Goal: Task Accomplishment & Management: Manage account settings

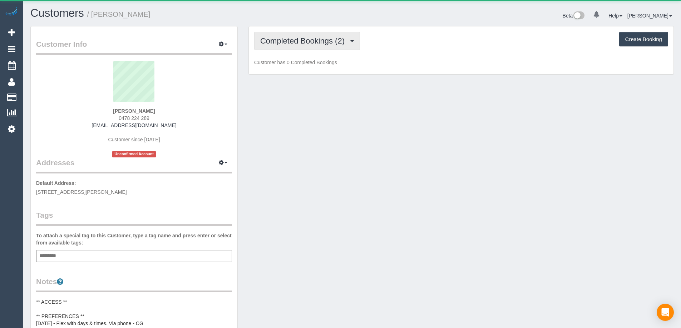
click at [282, 43] on span "Completed Bookings (2)" at bounding box center [304, 40] width 88 height 9
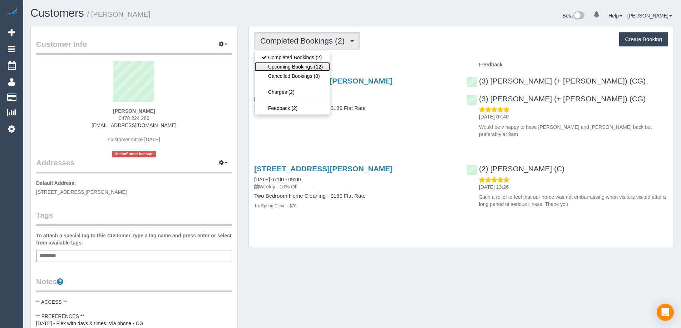
click at [293, 68] on link "Upcoming Bookings (12)" at bounding box center [291, 66] width 75 height 9
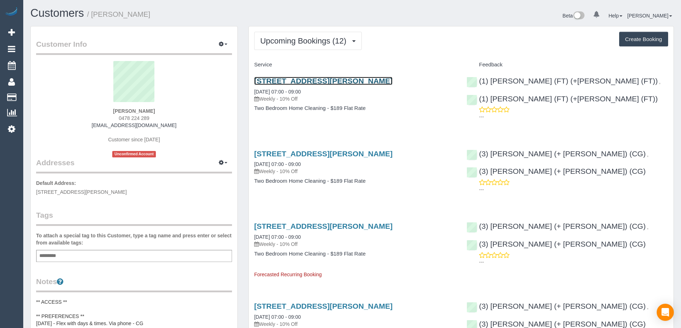
click at [305, 79] on link "11 Learmont Street, Moone Ponds, VIC 3039" at bounding box center [323, 81] width 138 height 8
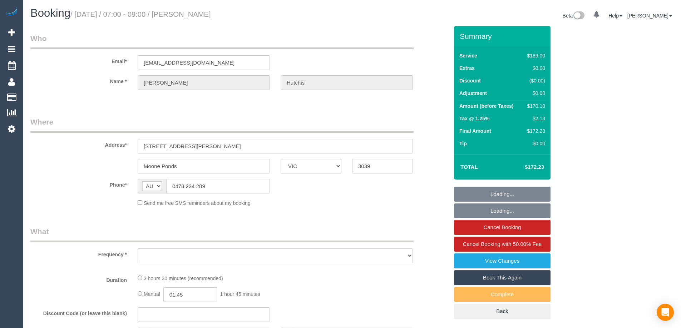
select select "VIC"
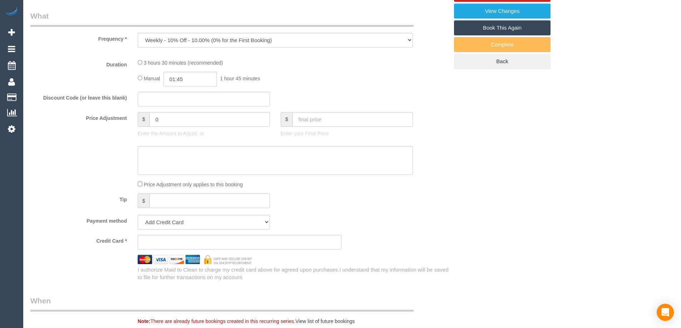
select select "object:1227"
select select "number:28"
select select "number:14"
select select "number:19"
select select "number:22"
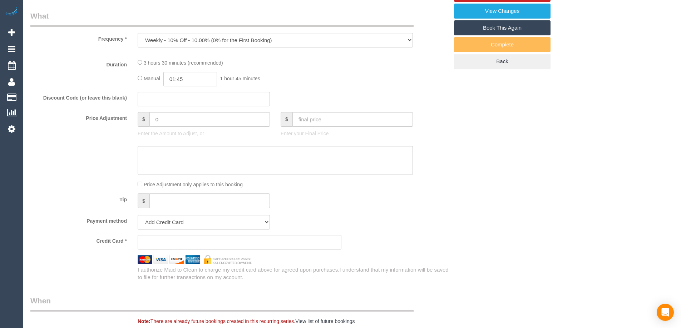
select select "number:34"
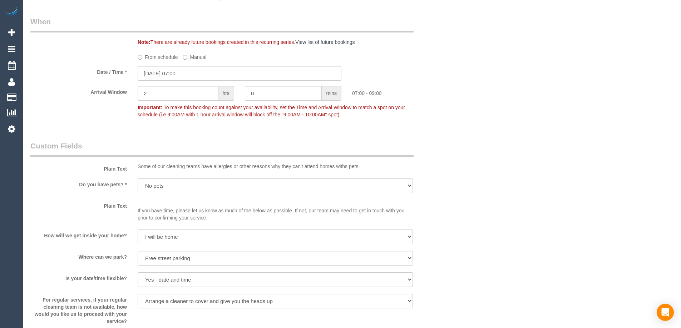
select select "object:1526"
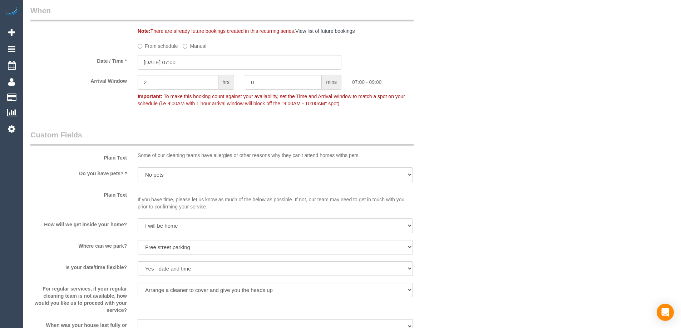
select select "string:stripe-pm_1RzqX42GScqysDRVxZEi8TUE"
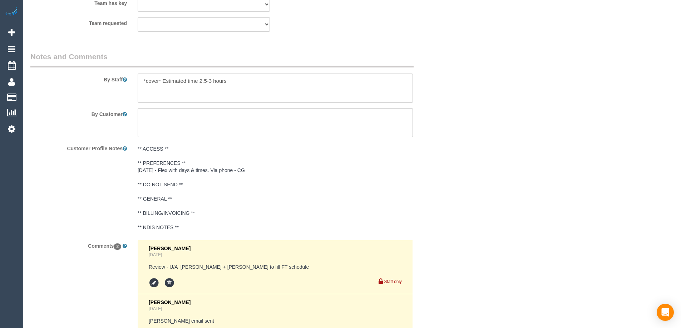
scroll to position [1178, 0]
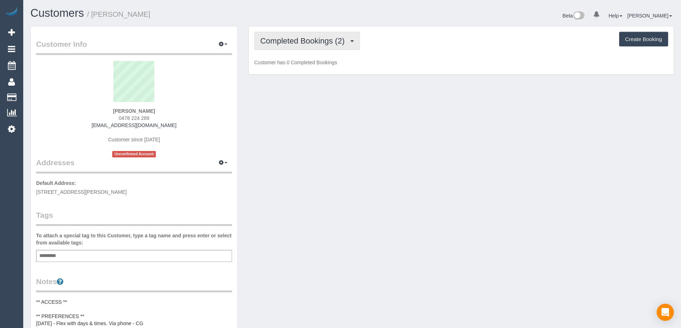
click at [331, 45] on span "Completed Bookings (2)" at bounding box center [304, 40] width 88 height 9
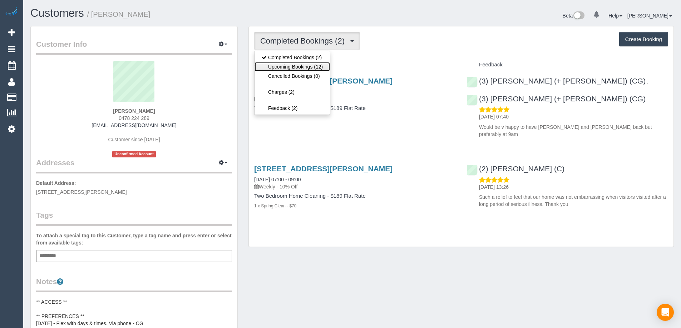
click at [321, 63] on link "Upcoming Bookings (12)" at bounding box center [291, 66] width 75 height 9
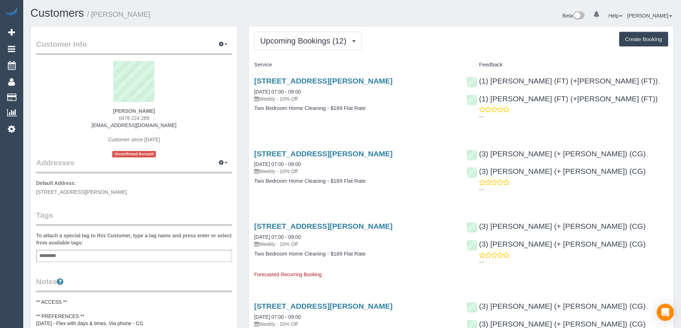
click at [368, 86] on div "11 Learmont Street, Moone Ponds, VIC 3039 10/09/2025 07:00 - 09:00 Weekly - 10%…" at bounding box center [355, 90] width 202 height 26
click at [371, 81] on link "11 Learmont Street, Moone Ponds, VIC 3039" at bounding box center [323, 81] width 138 height 8
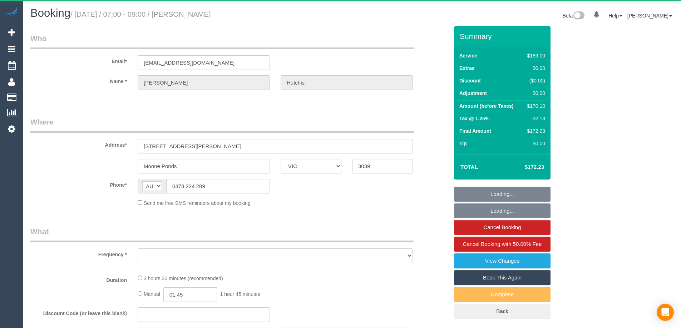
select select "VIC"
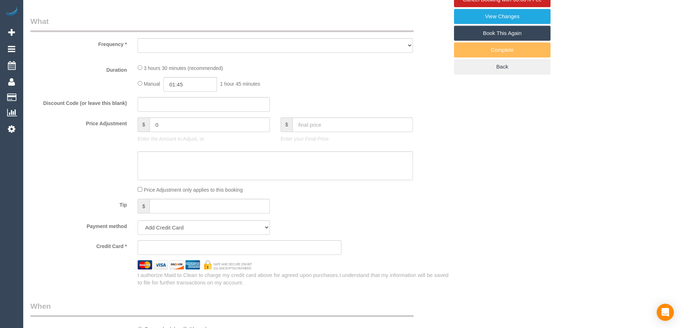
select select "string:stripe-pm_1RzqX42GScqysDRVxZEi8TUE"
select select "number:28"
select select "number:14"
select select "number:19"
select select "number:22"
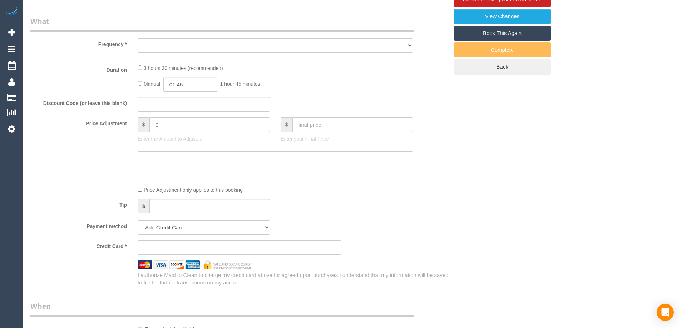
select select "number:34"
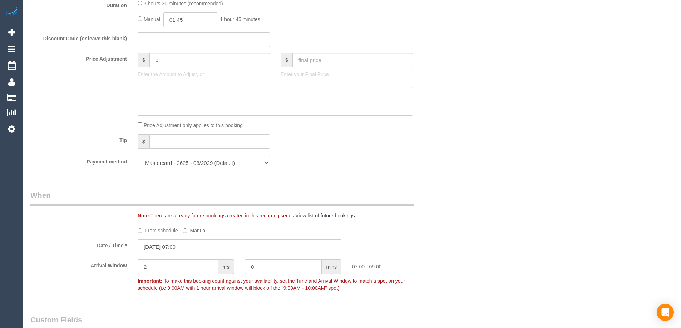
select select "object:1526"
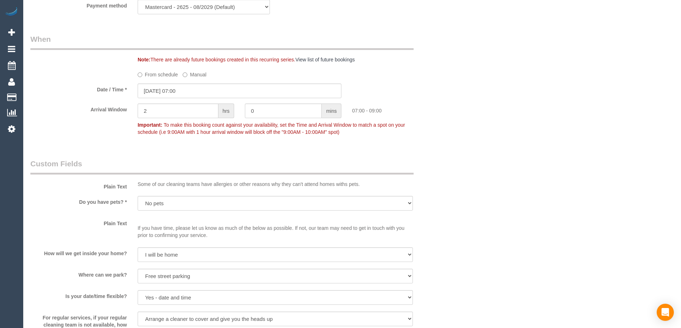
scroll to position [929, 0]
